Goal: Communication & Community: Connect with others

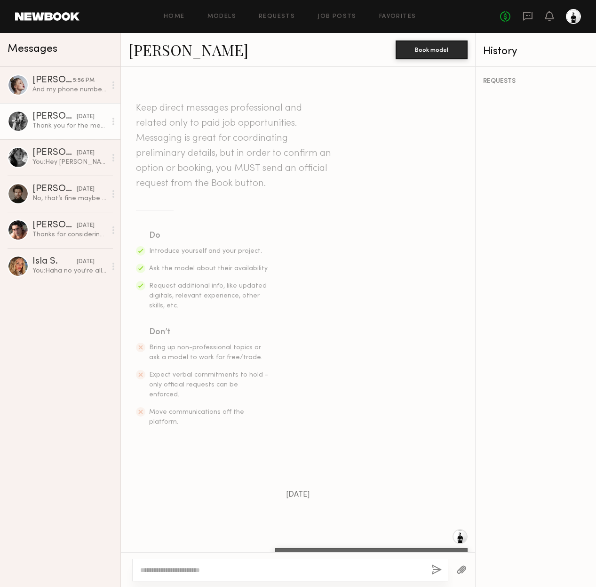
scroll to position [136, 0]
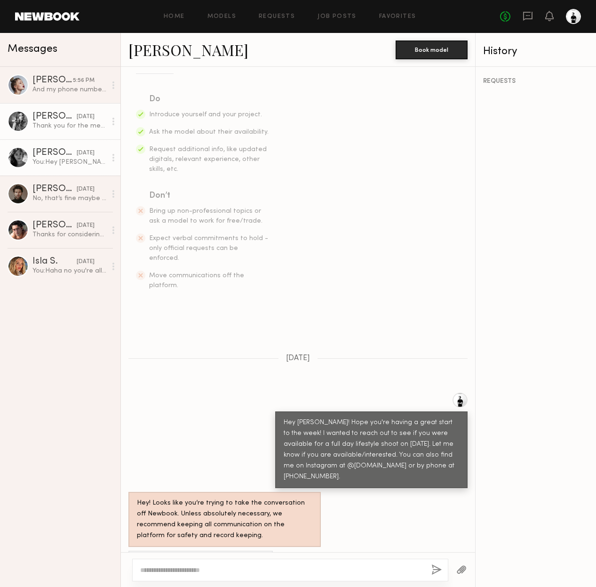
click at [56, 151] on div "[PERSON_NAME]" at bounding box center [54, 152] width 44 height 9
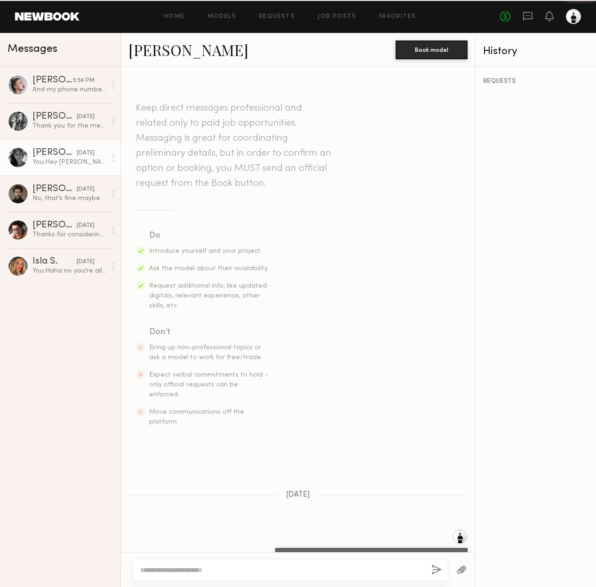
scroll to position [110, 0]
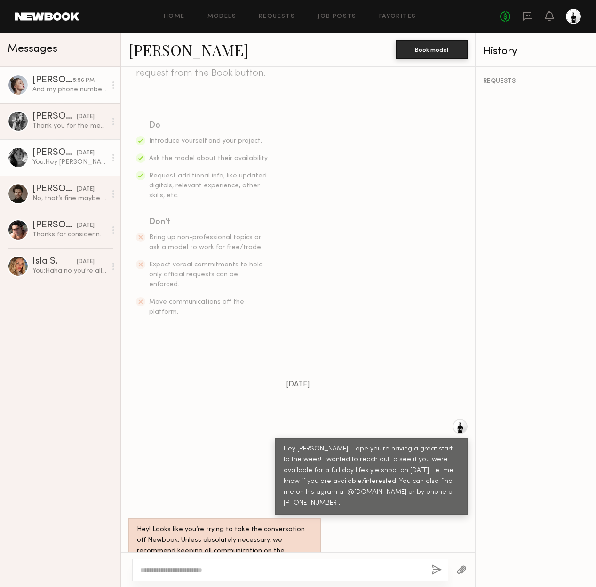
click at [78, 91] on div "And my phone number [PHONE_NUMBER] Have a great evening and let me know if the …" at bounding box center [69, 89] width 74 height 9
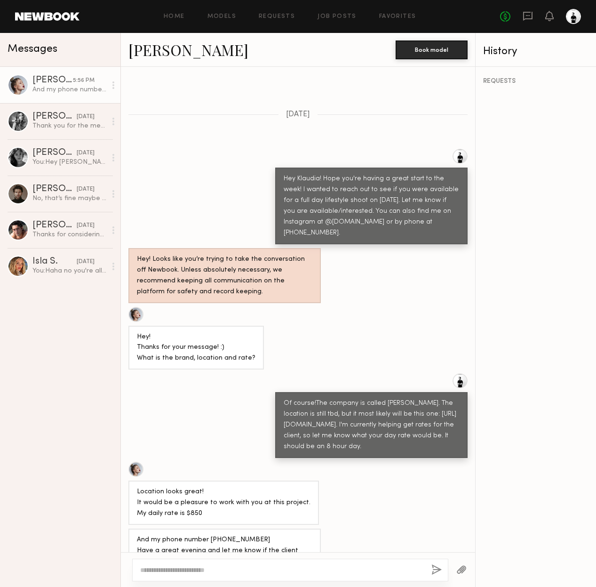
scroll to position [379, 0]
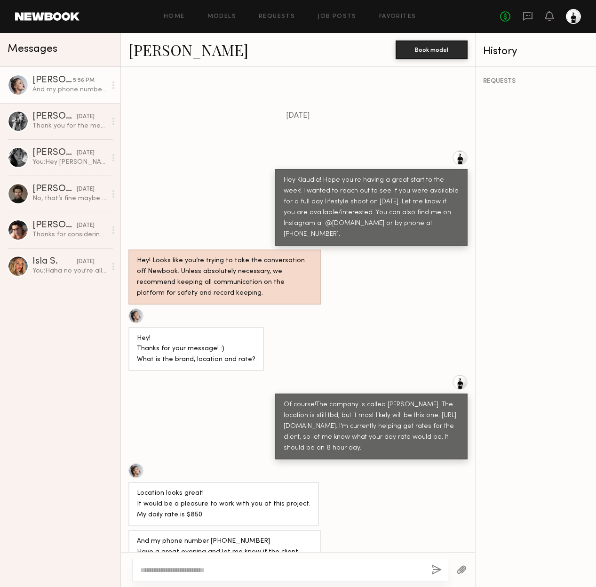
click at [286, 568] on textarea at bounding box center [282, 569] width 284 height 9
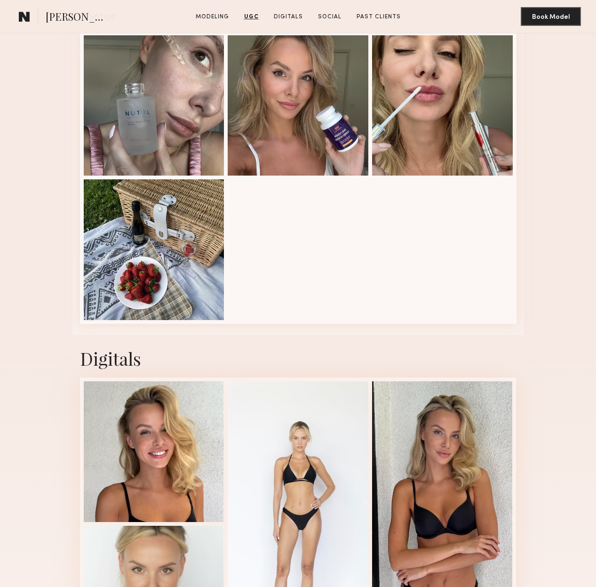
scroll to position [1398, 0]
